Goal: Task Accomplishment & Management: Use online tool/utility

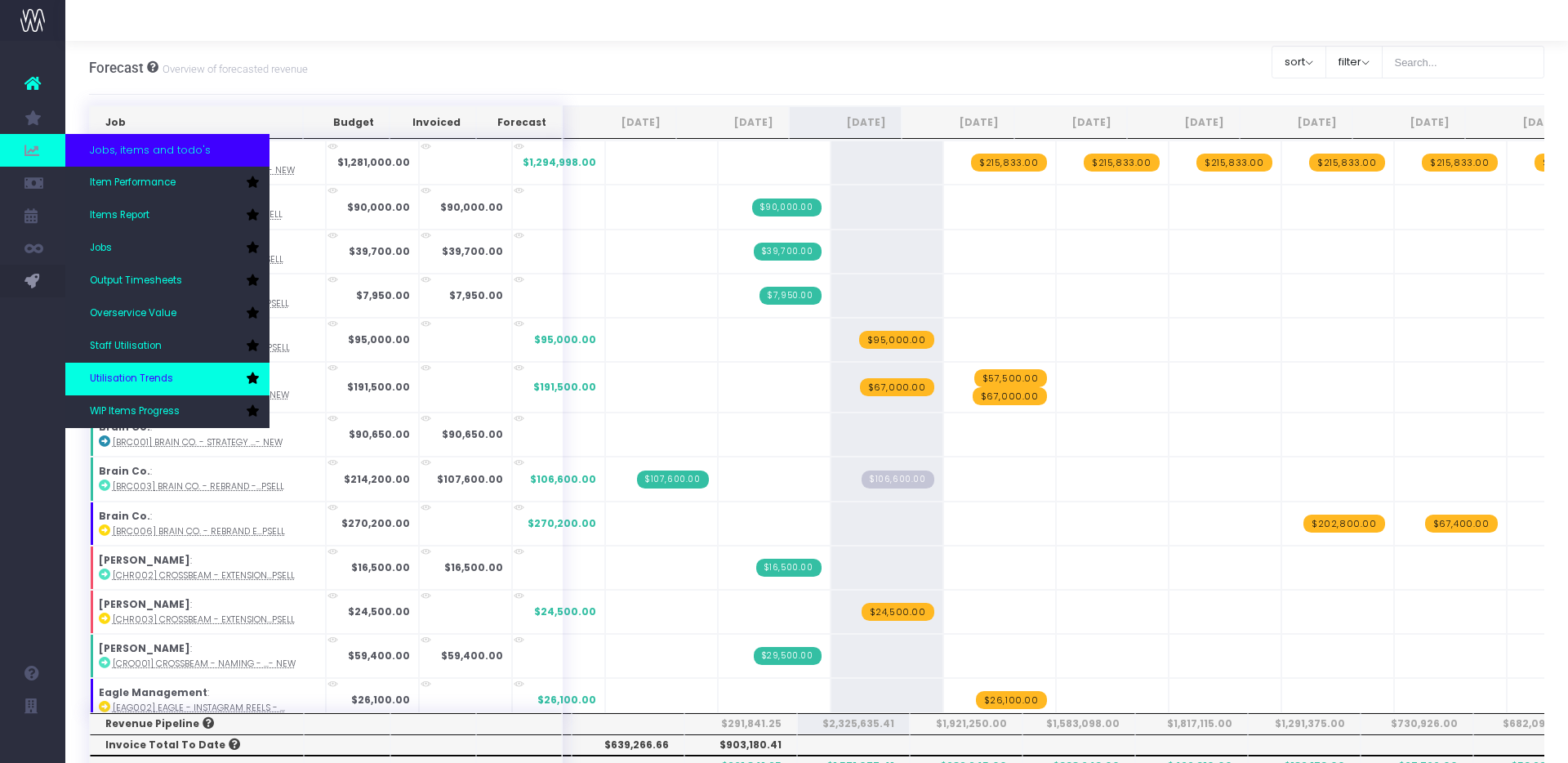
click at [124, 372] on span "Utilisation Trends" at bounding box center [131, 379] width 83 height 15
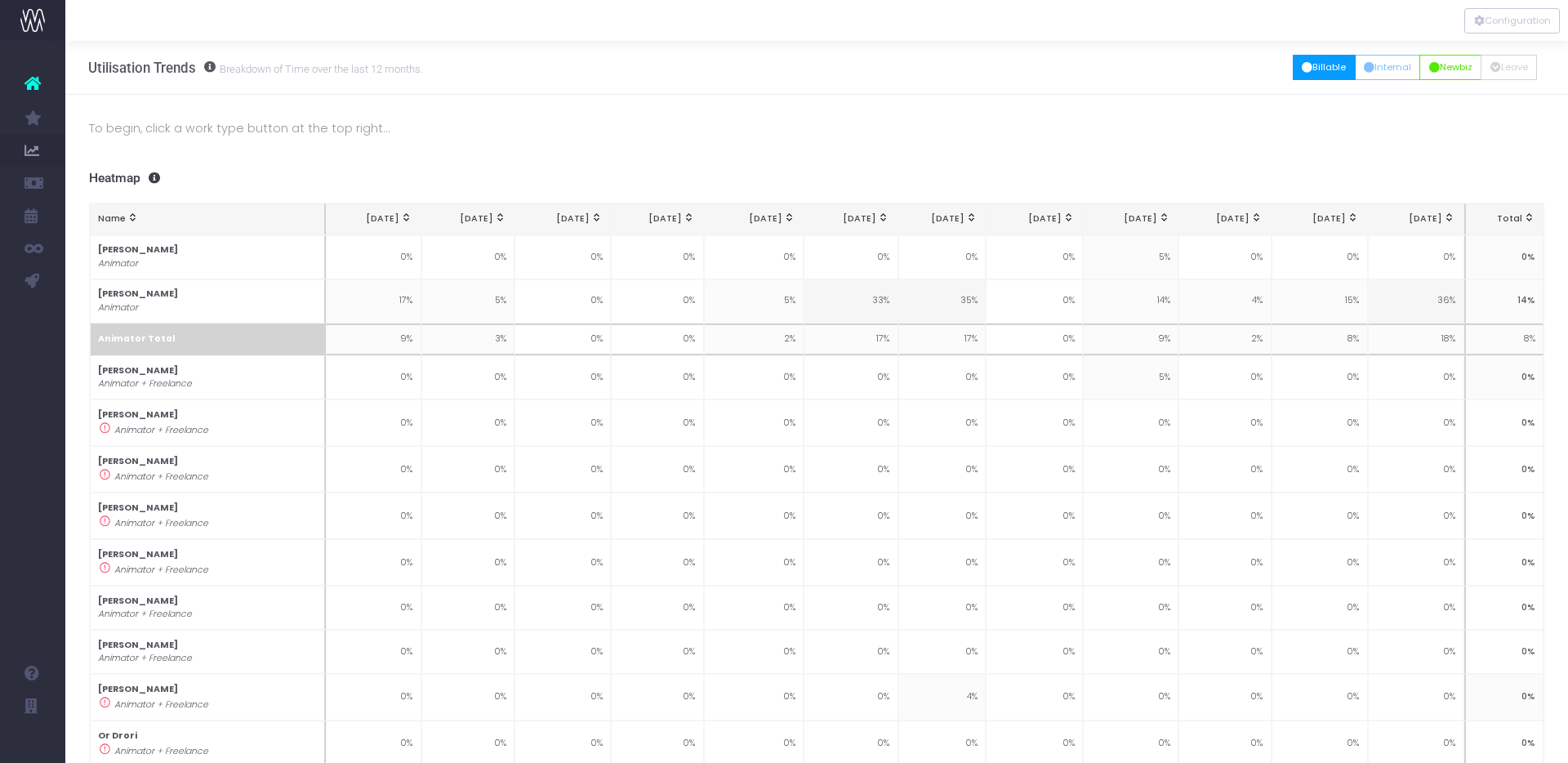
click at [1293, 66] on button "Billable" at bounding box center [1324, 67] width 63 height 26
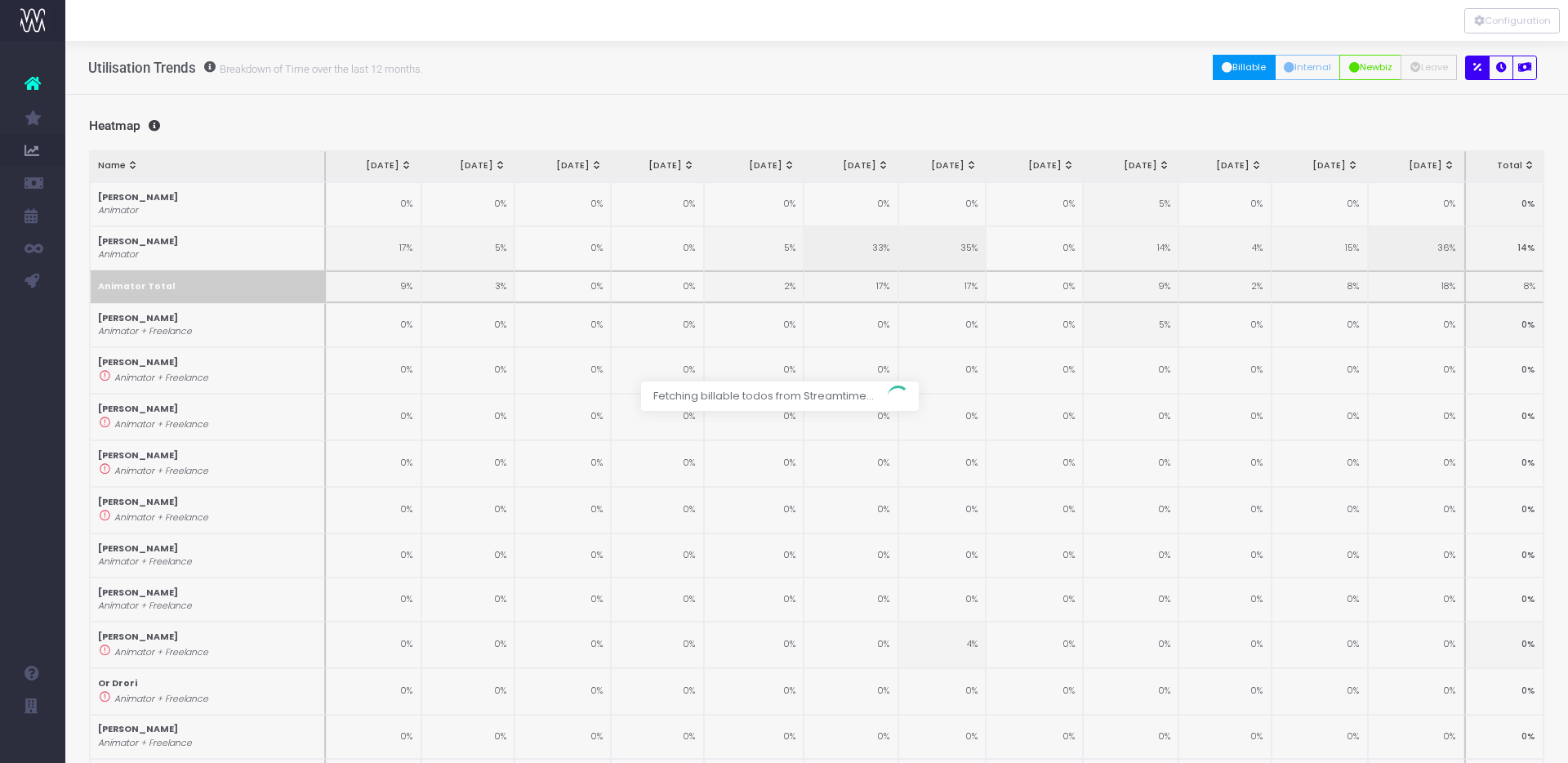
click at [1322, 72] on div at bounding box center [784, 381] width 1568 height 763
click at [1311, 69] on div at bounding box center [784, 381] width 1568 height 763
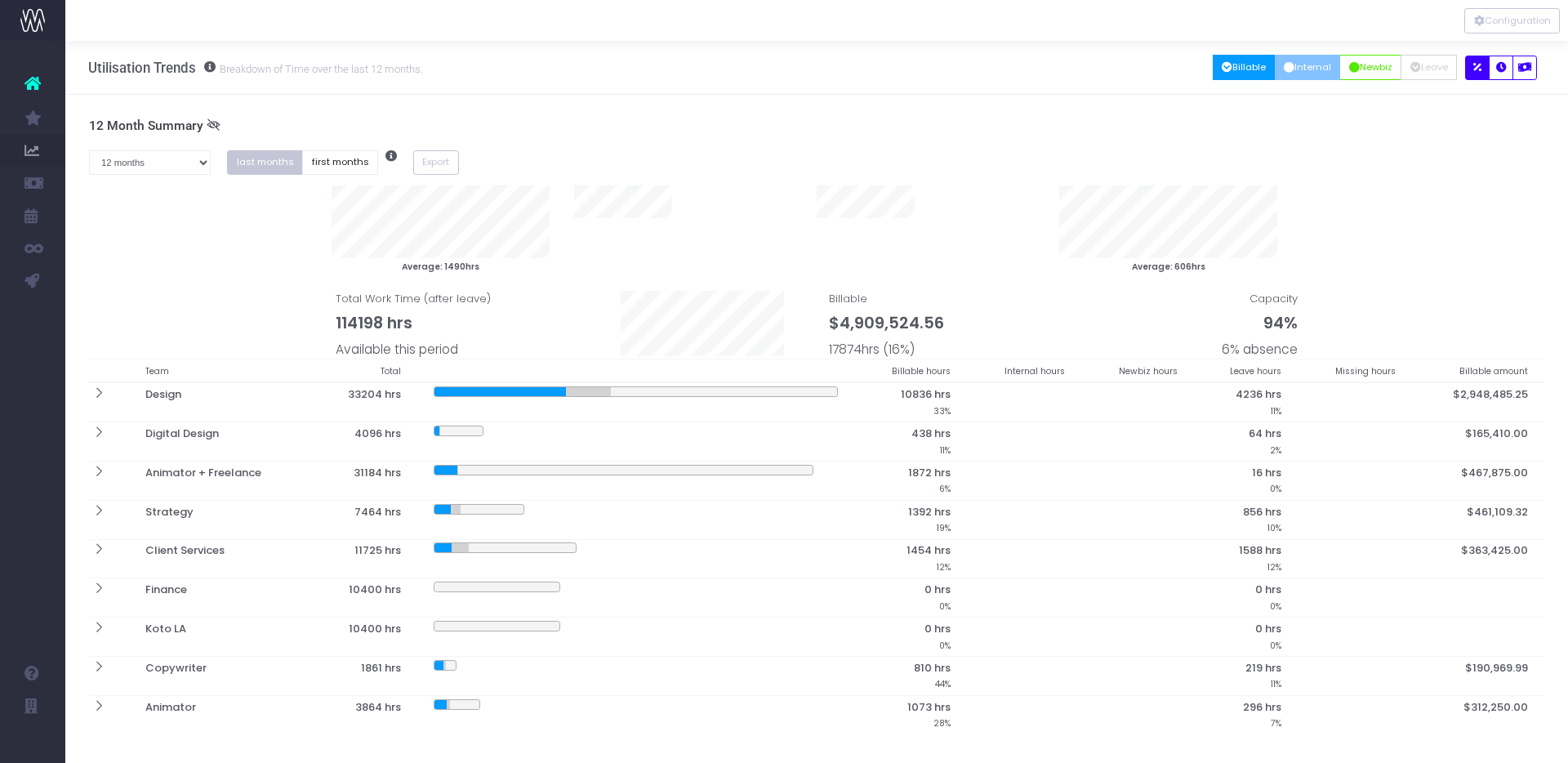
click at [1297, 64] on button "Internal" at bounding box center [1307, 67] width 66 height 26
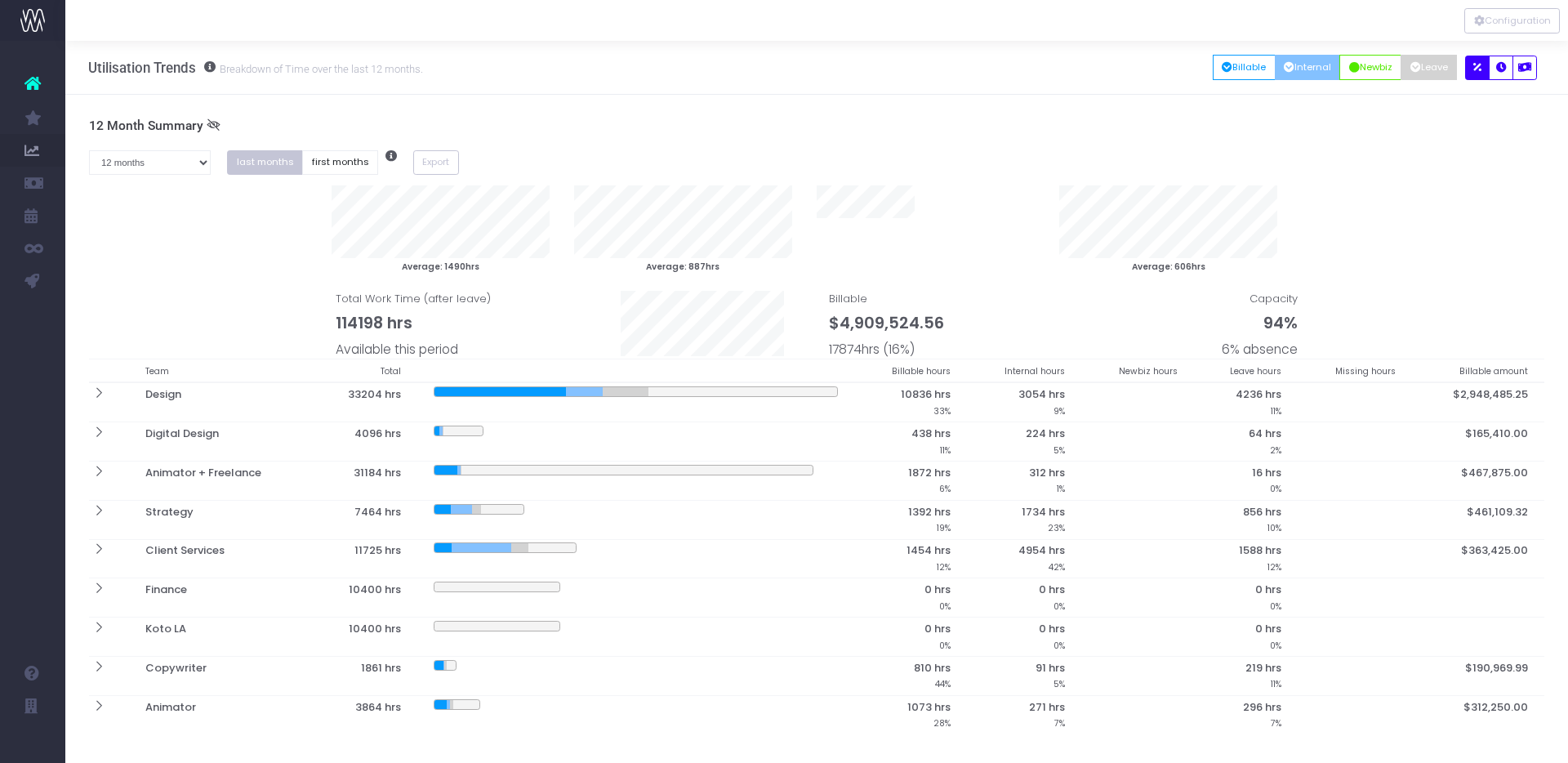
click at [1429, 62] on button "Leave" at bounding box center [1429, 67] width 56 height 26
click at [1339, 73] on button "Newbiz" at bounding box center [1370, 67] width 62 height 26
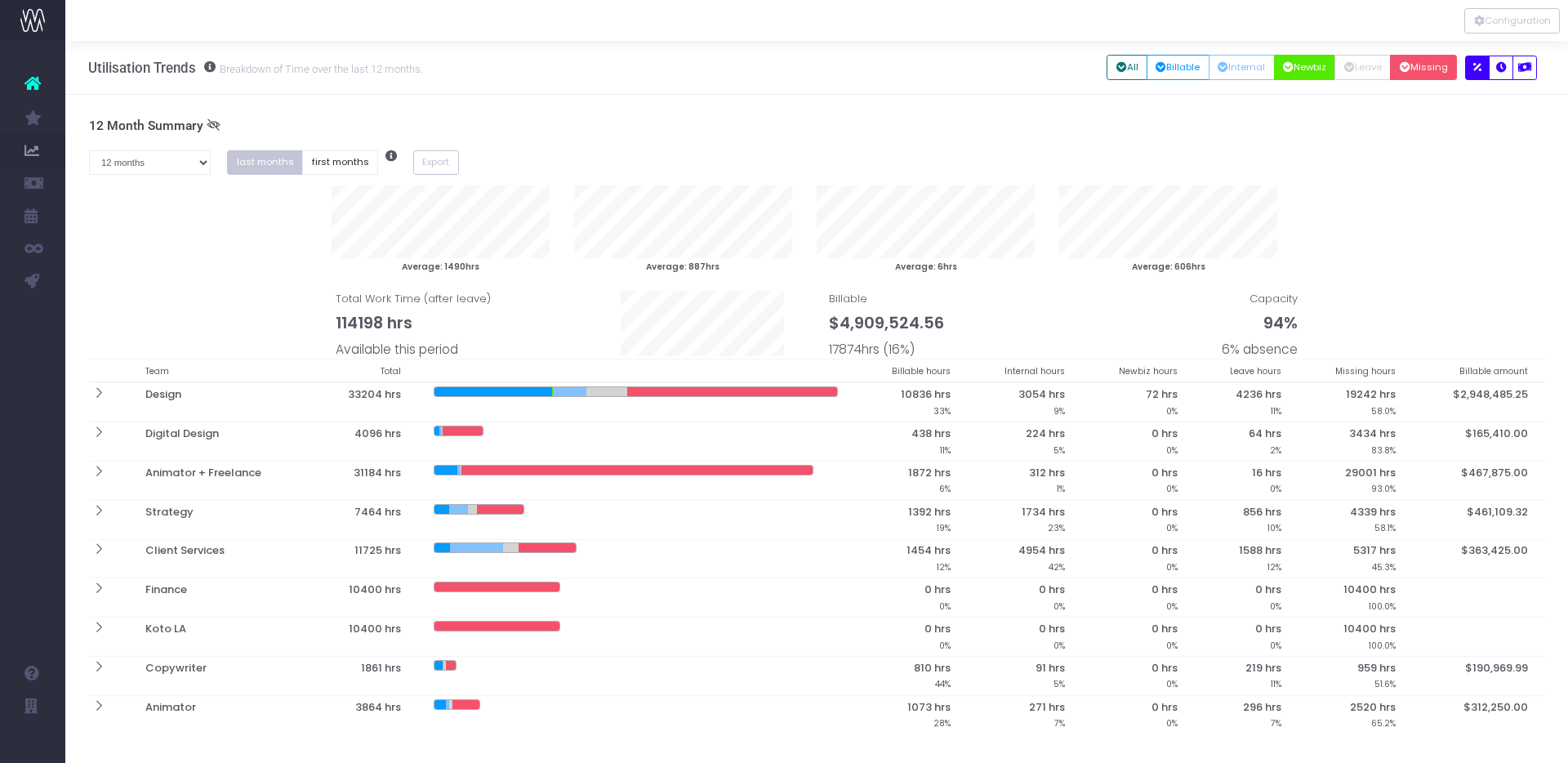
click at [1422, 73] on button "Missing" at bounding box center [1423, 67] width 67 height 26
click at [1501, 67] on icon "button" at bounding box center [1501, 67] width 10 height 0
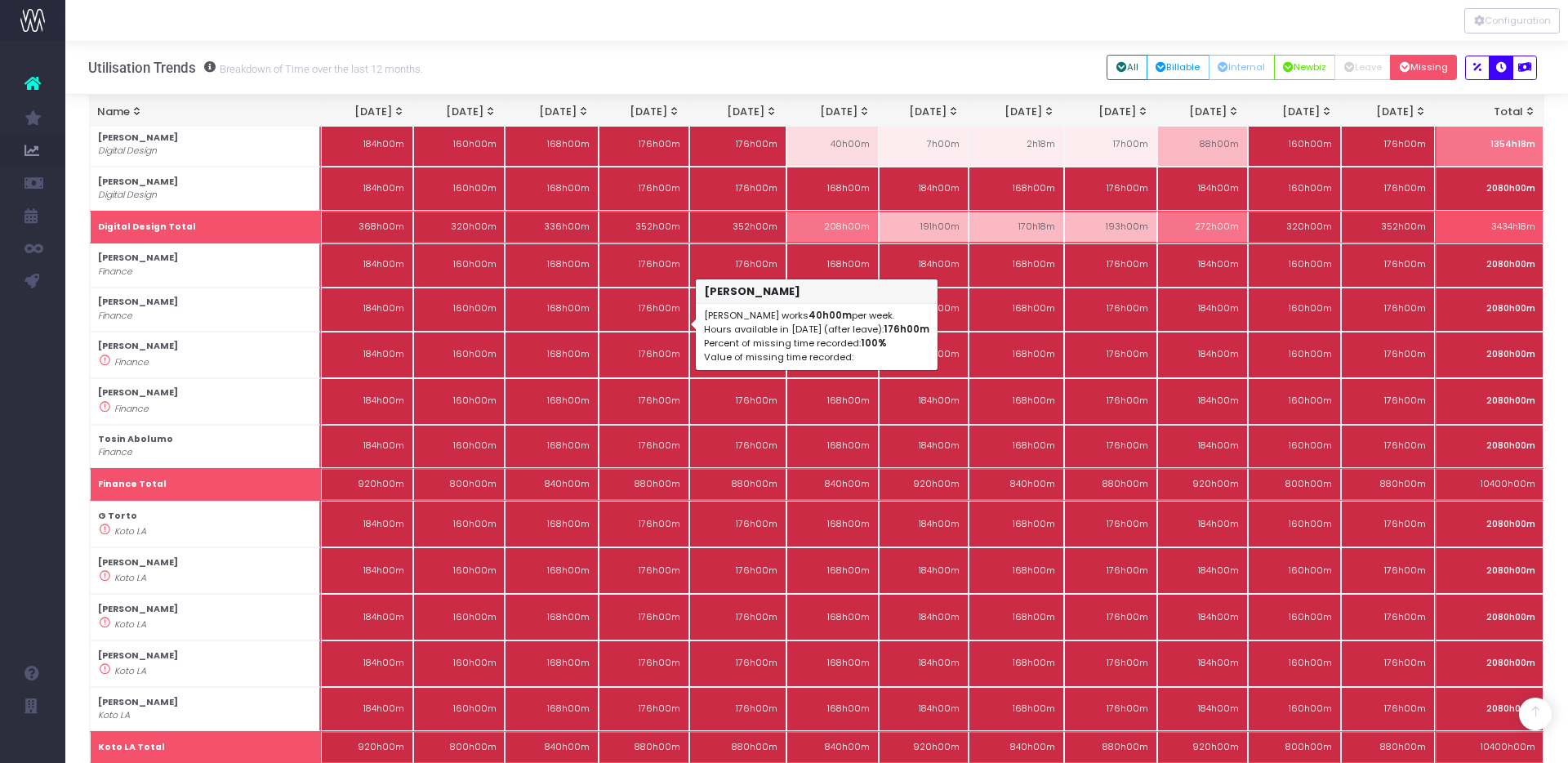
scroll to position [3033, 0]
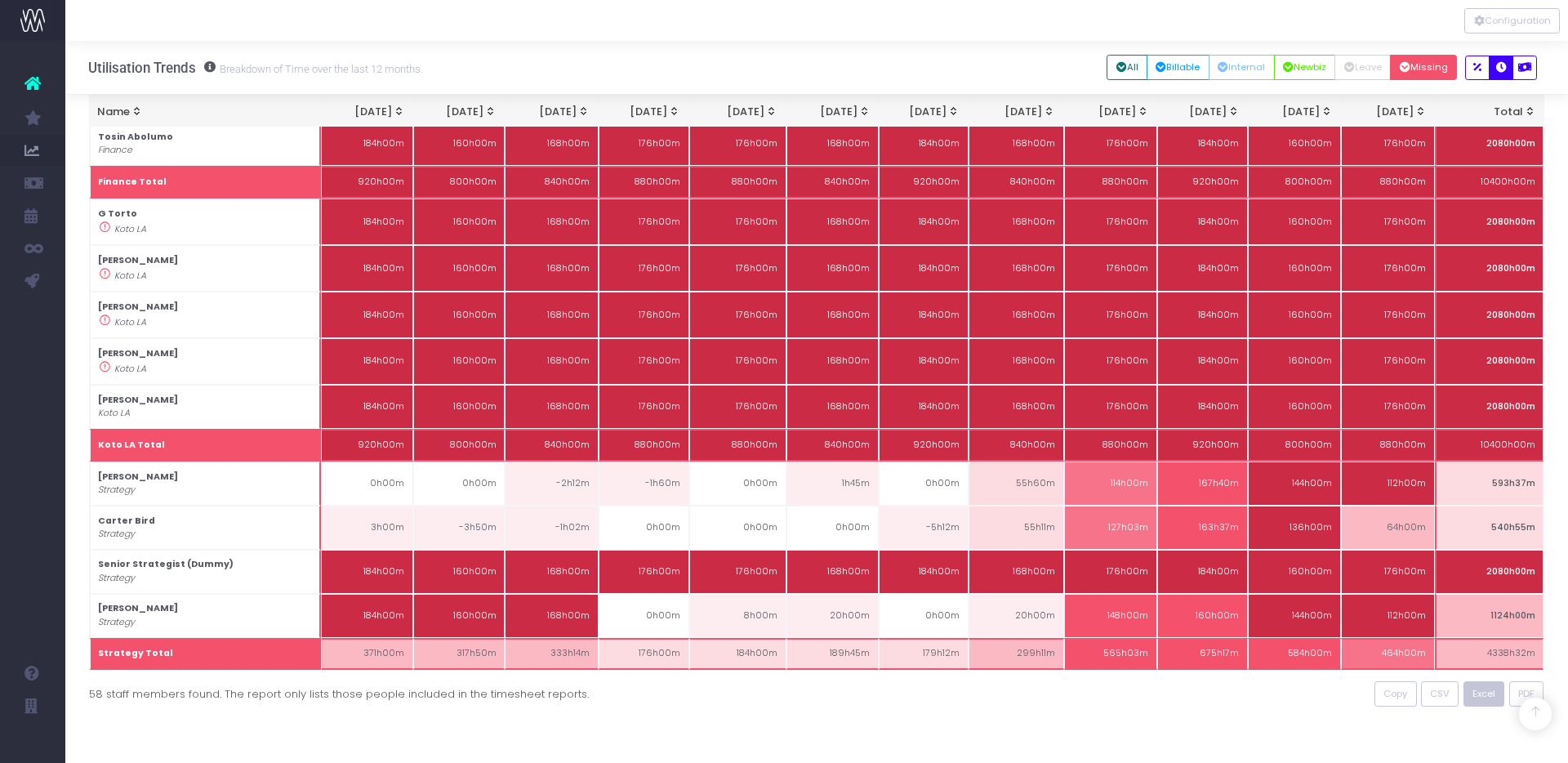
click at [1482, 692] on span "Excel" at bounding box center [1483, 694] width 23 height 14
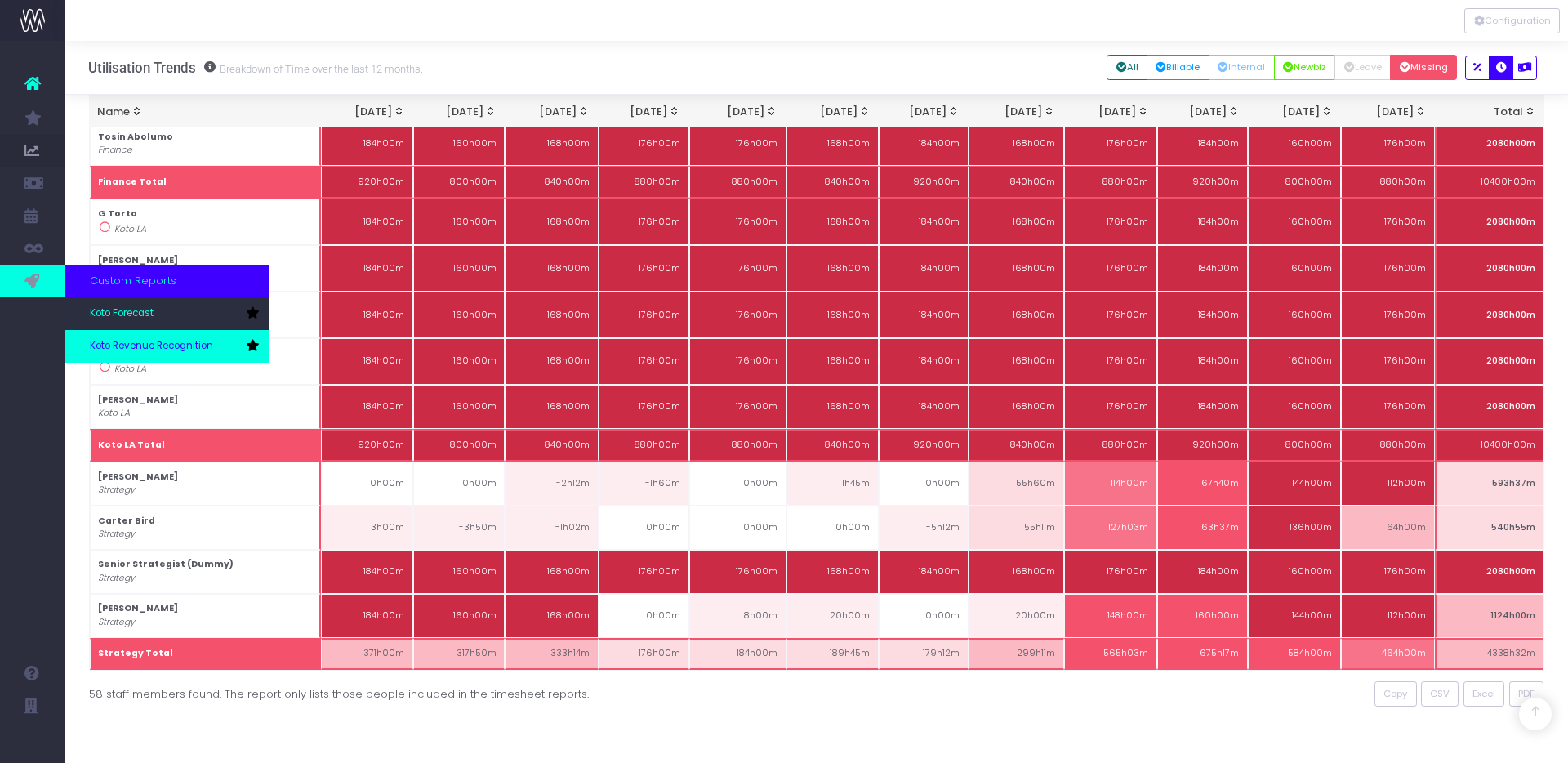
click at [132, 348] on span "Koto Revenue Recognition" at bounding box center [151, 346] width 123 height 15
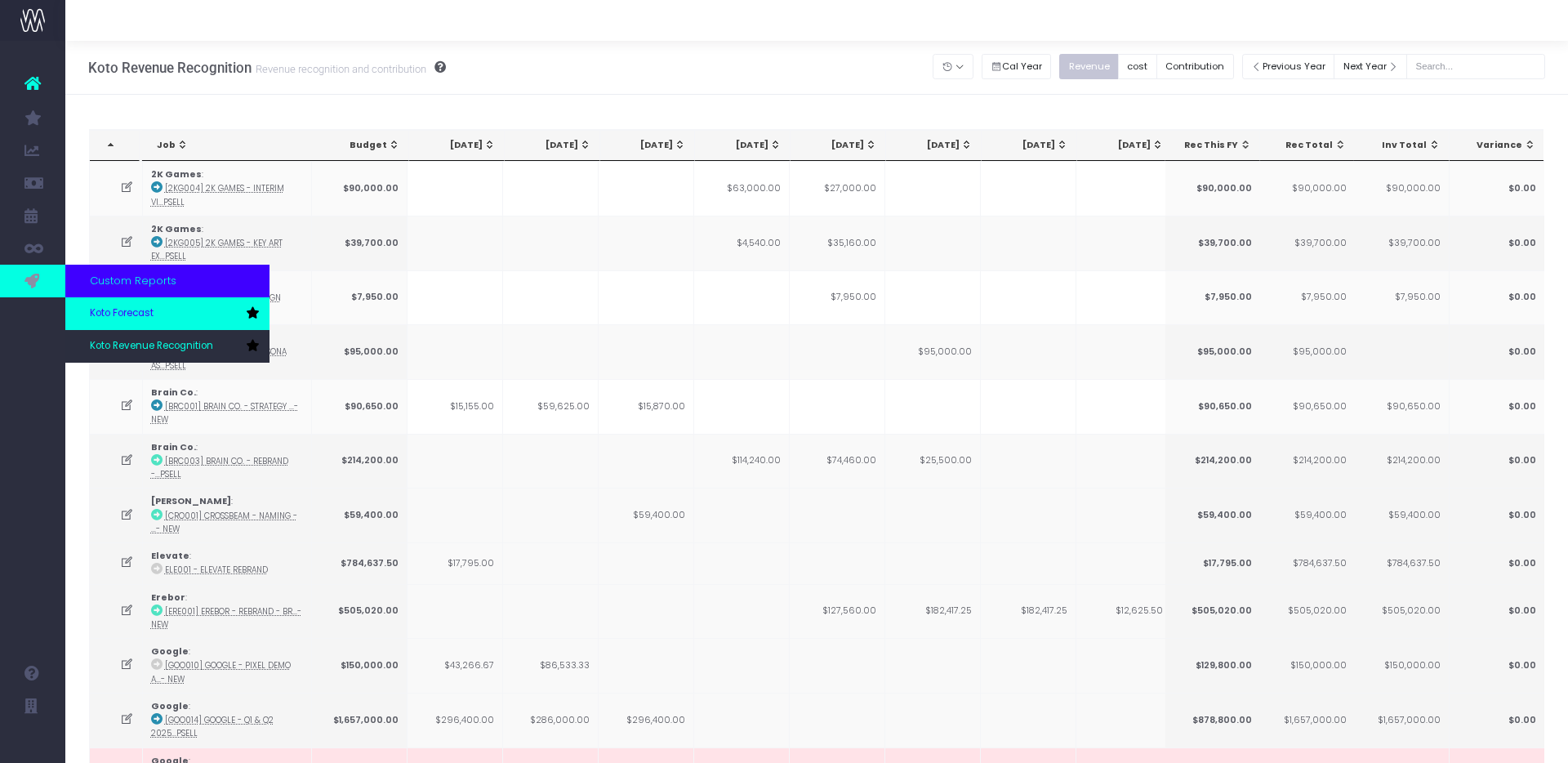
click at [156, 315] on link "Koto Forecast" at bounding box center [167, 314] width 204 height 32
